Goal: Entertainment & Leisure: Browse casually

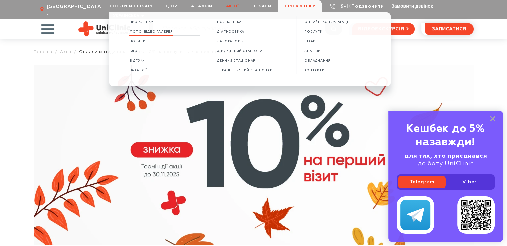
click at [155, 32] on span "Фото-відео галерея" at bounding box center [150, 32] width 43 height 4
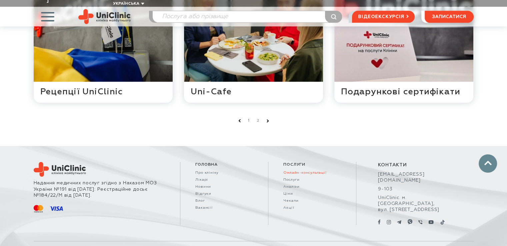
scroll to position [533, 0]
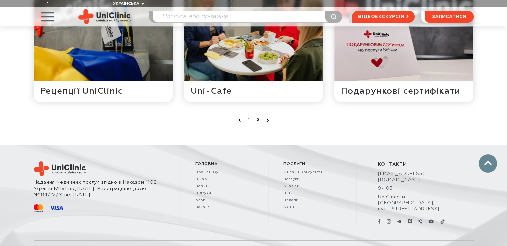
click at [256, 117] on link "2" at bounding box center [258, 120] width 7 height 7
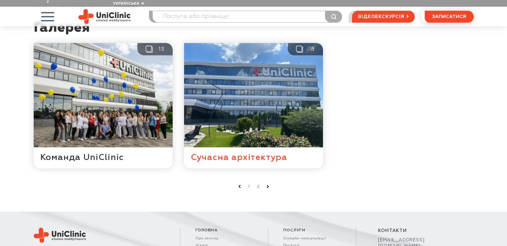
scroll to position [100, 0]
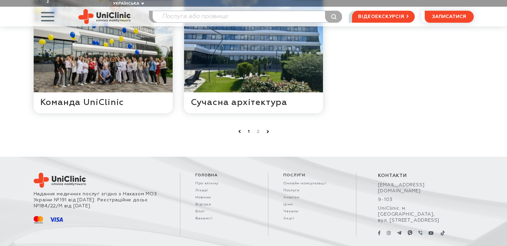
click at [250, 128] on link "1" at bounding box center [249, 131] width 7 height 7
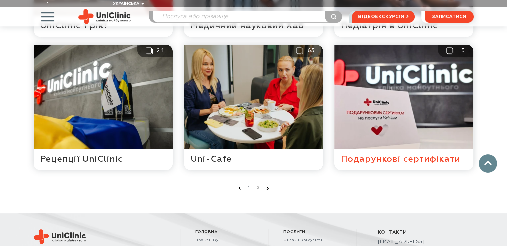
scroll to position [466, 0]
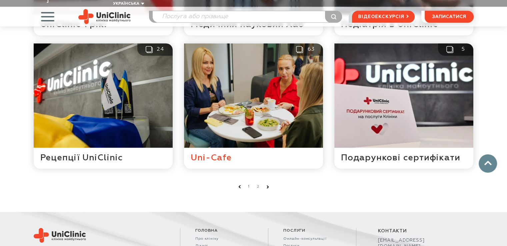
click at [292, 119] on button at bounding box center [253, 105] width 139 height 125
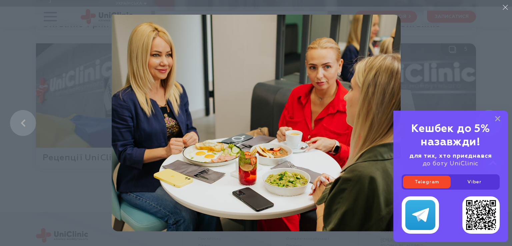
click at [360, 128] on img at bounding box center [256, 123] width 289 height 217
click at [497, 117] on icon at bounding box center [497, 119] width 5 height 6
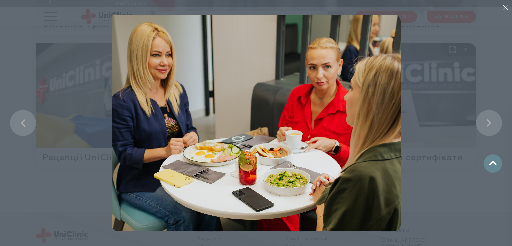
click at [292, 135] on img at bounding box center [256, 123] width 289 height 217
click at [420, 150] on li at bounding box center [256, 123] width 512 height 246
